Goal: Find specific page/section: Find specific page/section

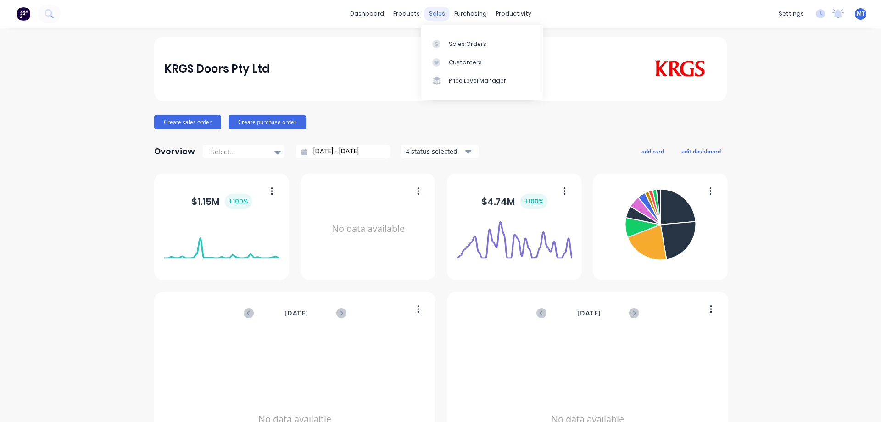
click at [433, 13] on div "sales" at bounding box center [436, 14] width 25 height 14
click at [449, 45] on div "Sales Orders" at bounding box center [468, 44] width 38 height 8
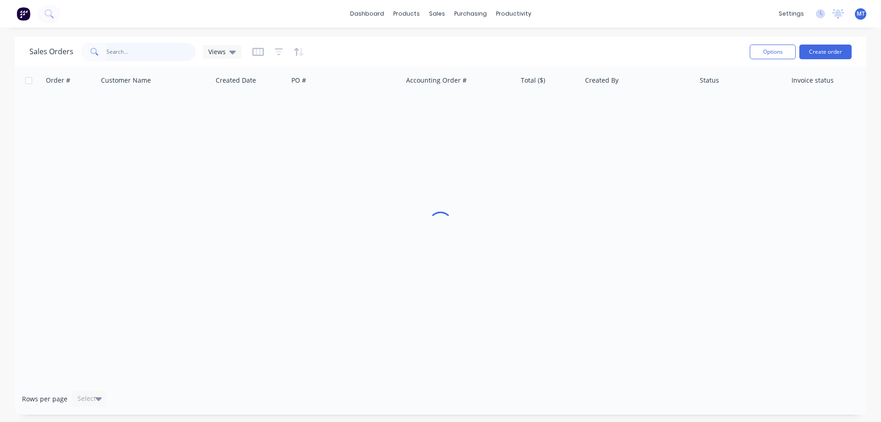
click at [155, 53] on input "text" at bounding box center [150, 52] width 89 height 18
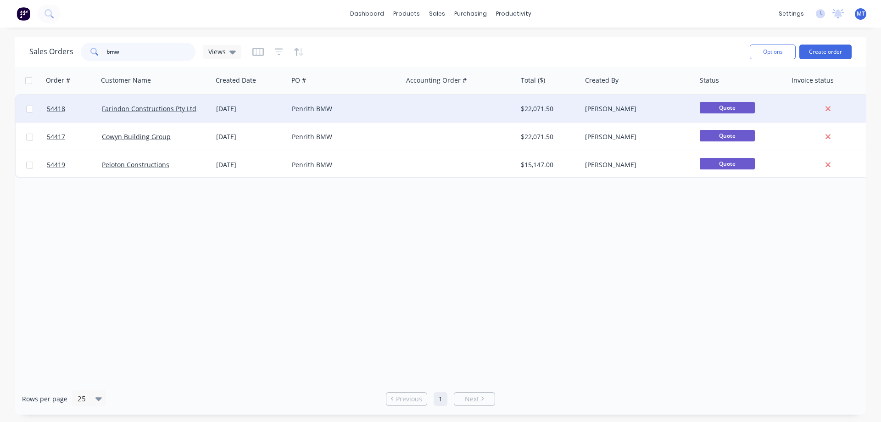
type input "bmw"
click at [336, 111] on div "Penrith BMW" at bounding box center [343, 108] width 102 height 9
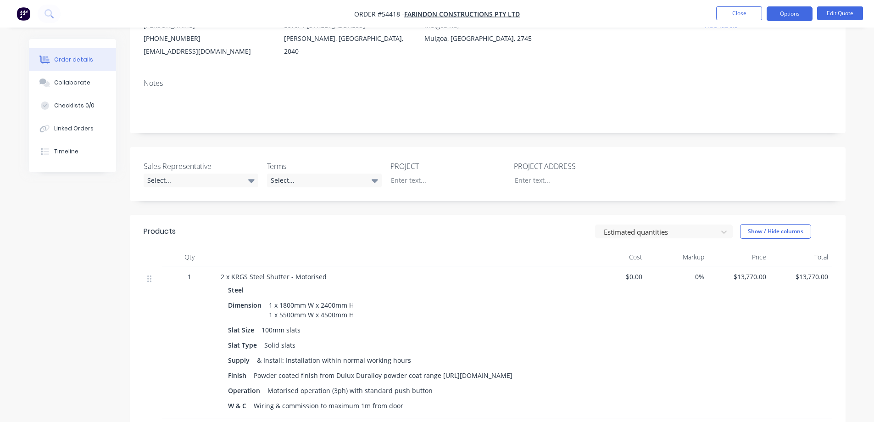
scroll to position [46, 0]
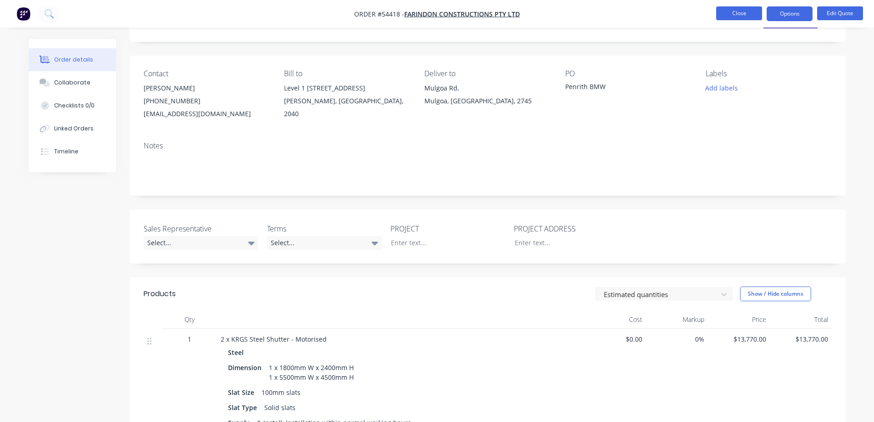
click at [721, 7] on button "Close" at bounding box center [739, 13] width 46 height 14
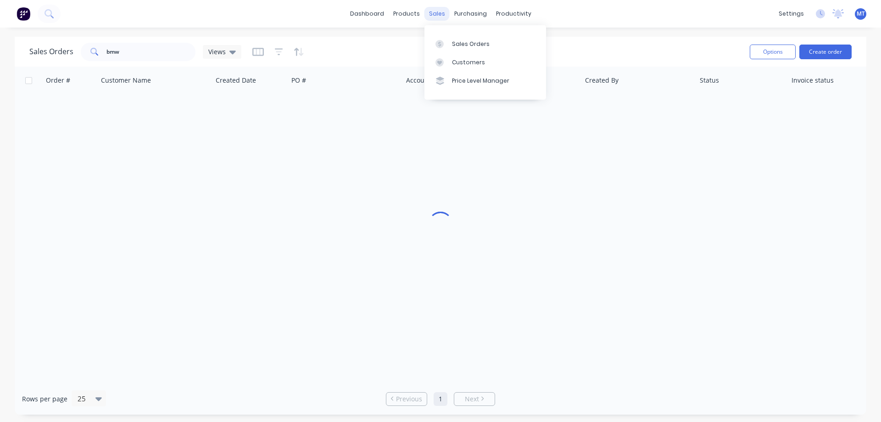
click at [442, 7] on div "sales" at bounding box center [436, 14] width 25 height 14
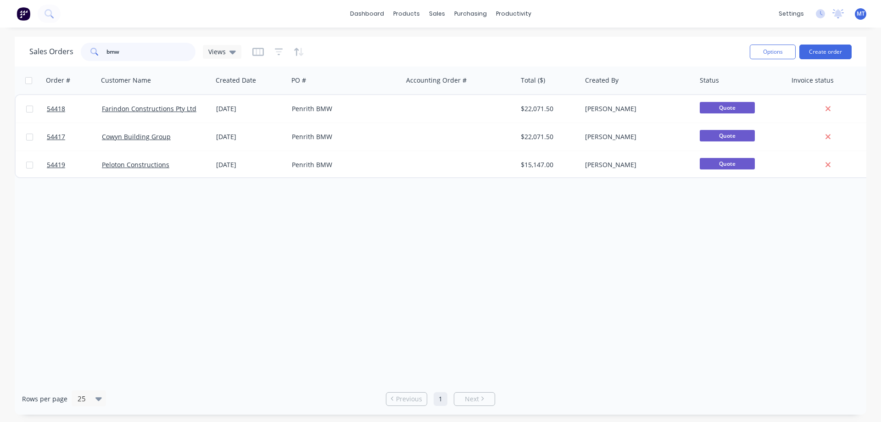
drag, startPoint x: 148, startPoint y: 50, endPoint x: 46, endPoint y: 33, distance: 103.5
click at [50, 47] on div "Sales Orders bmw Views" at bounding box center [135, 52] width 212 height 18
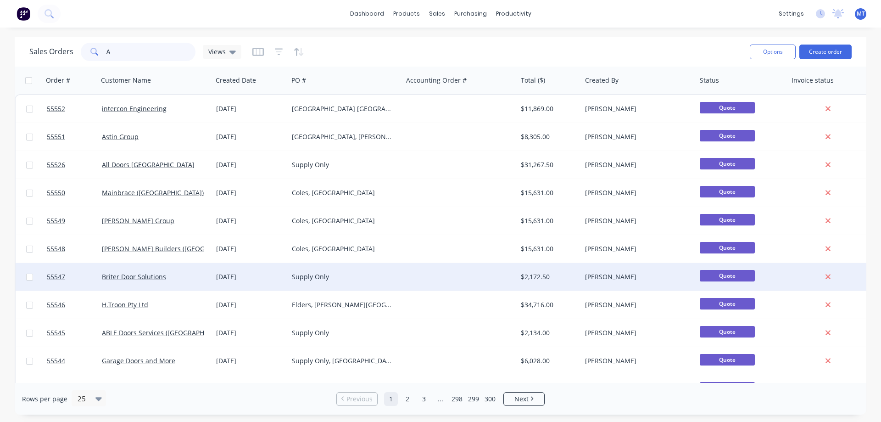
type input "A"
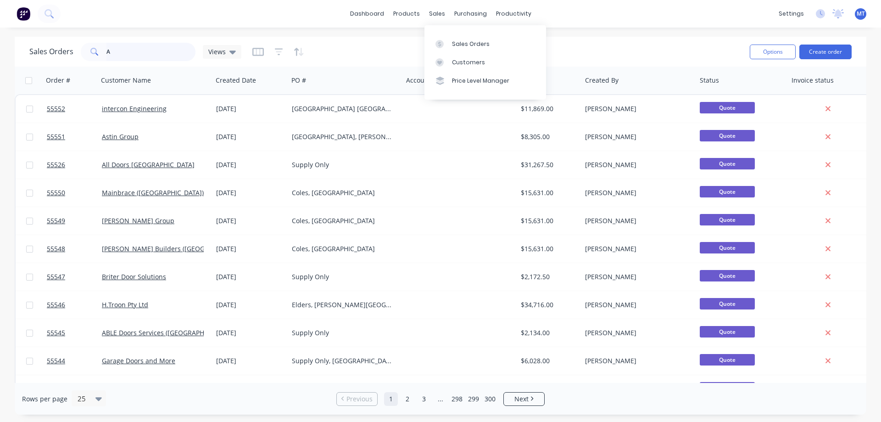
click at [170, 51] on input "A" at bounding box center [150, 52] width 89 height 18
